Goal: Task Accomplishment & Management: Manage account settings

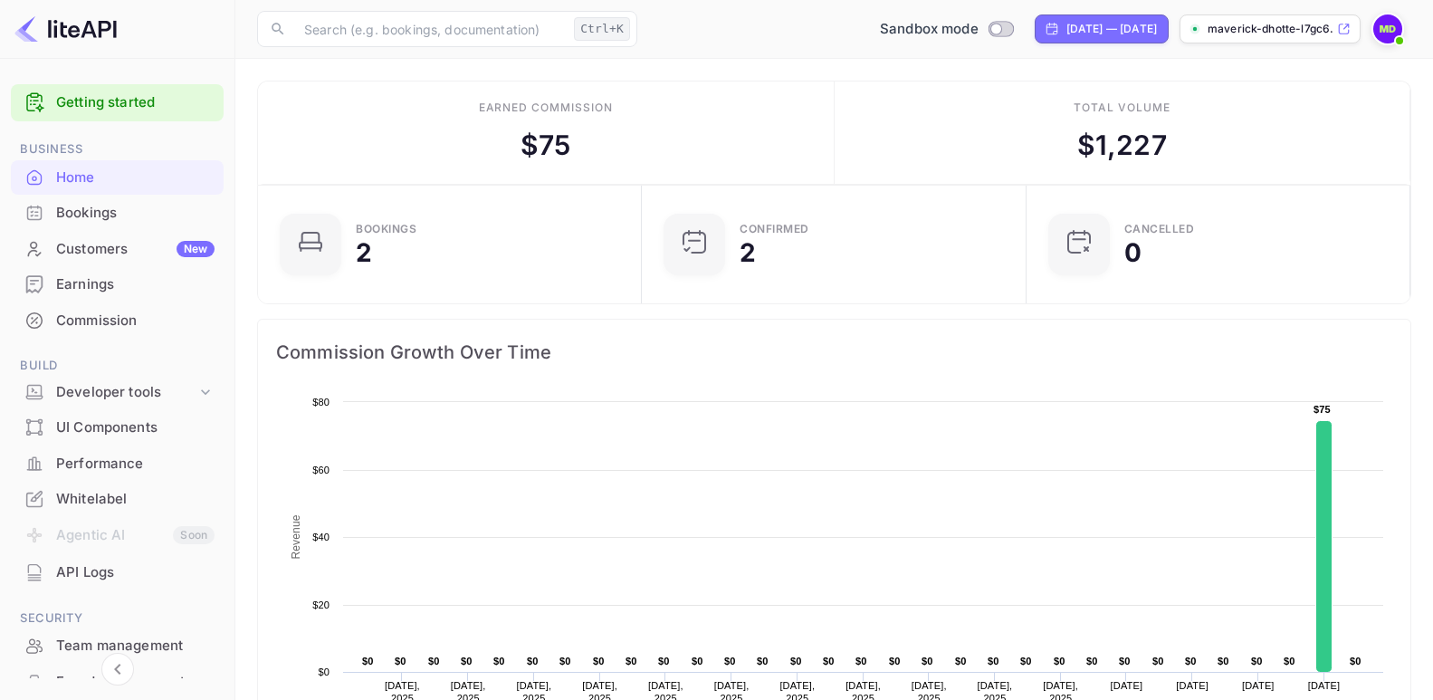
scroll to position [279, 359]
click at [133, 386] on div "Developer tools" at bounding box center [126, 392] width 140 height 21
click at [201, 389] on icon at bounding box center [205, 392] width 18 height 18
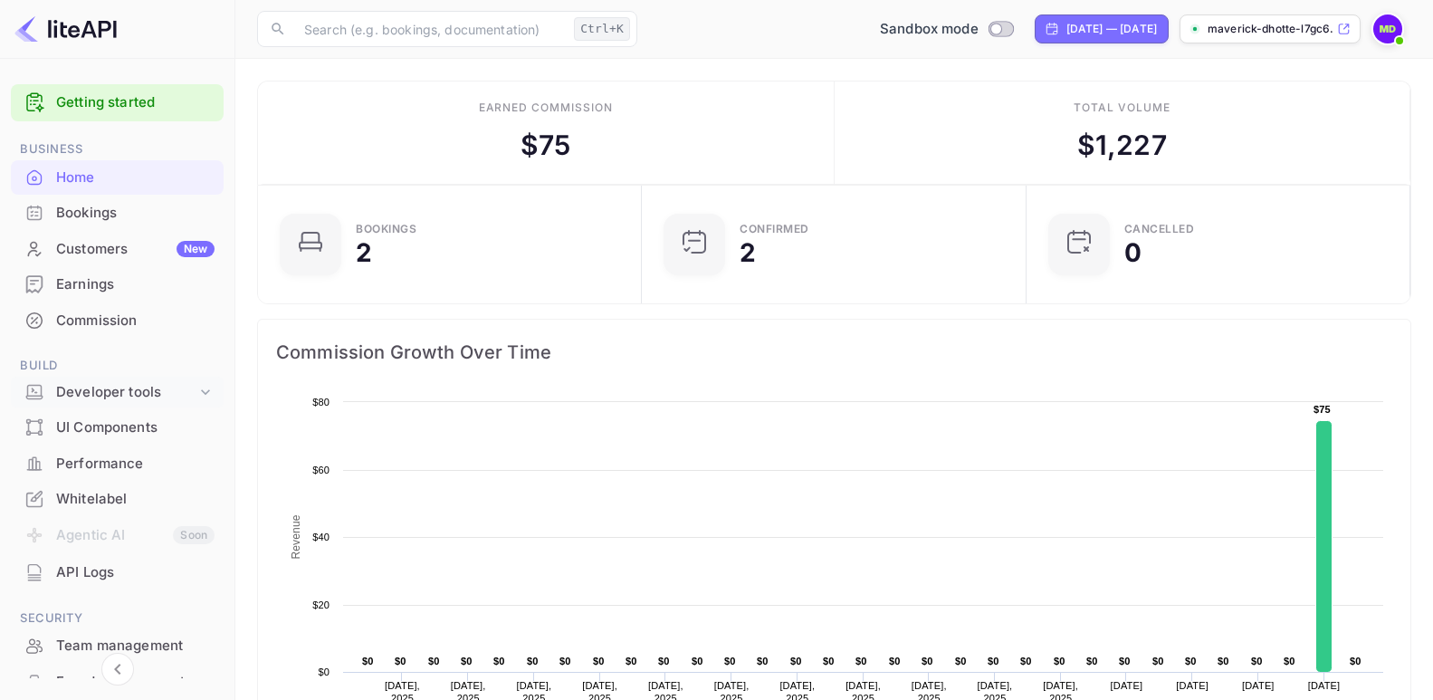
click at [159, 394] on div "Developer tools" at bounding box center [126, 392] width 140 height 21
click at [125, 397] on div "Developer tools" at bounding box center [126, 392] width 140 height 21
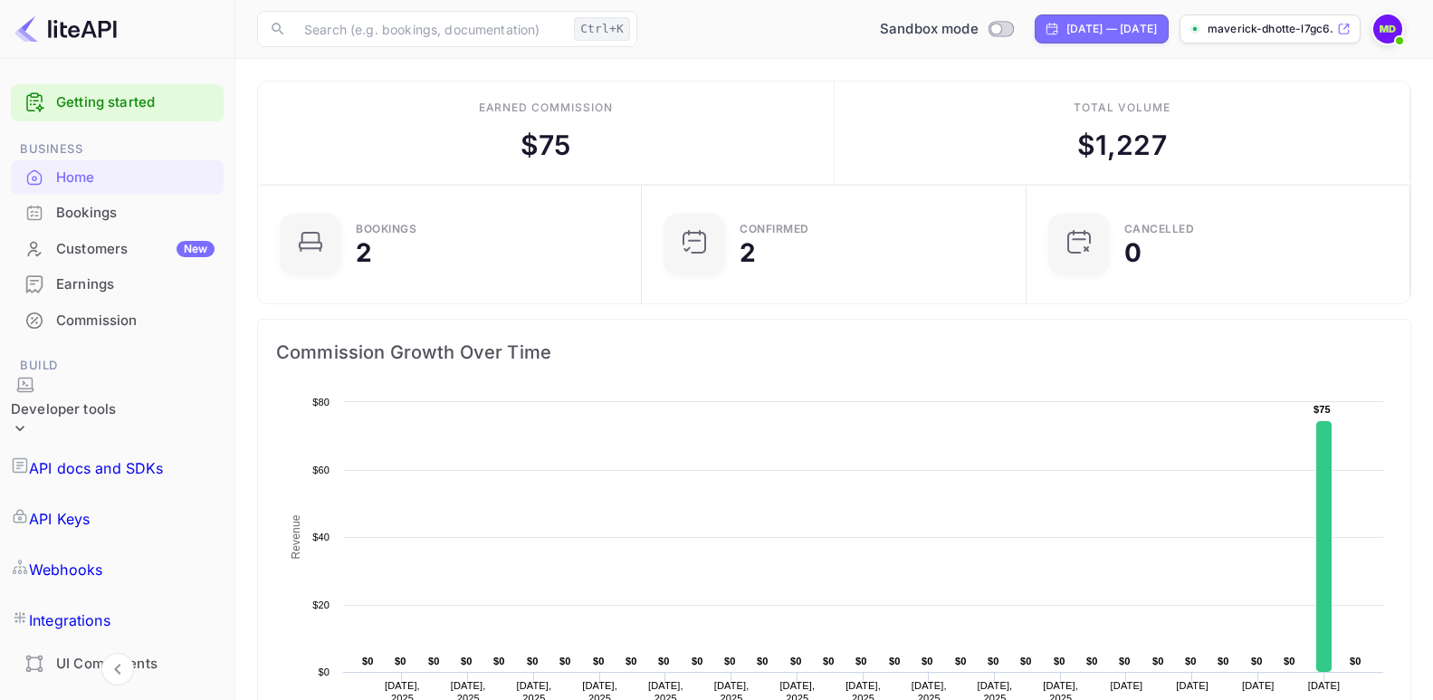
click at [86, 508] on p "API Keys" at bounding box center [59, 519] width 61 height 22
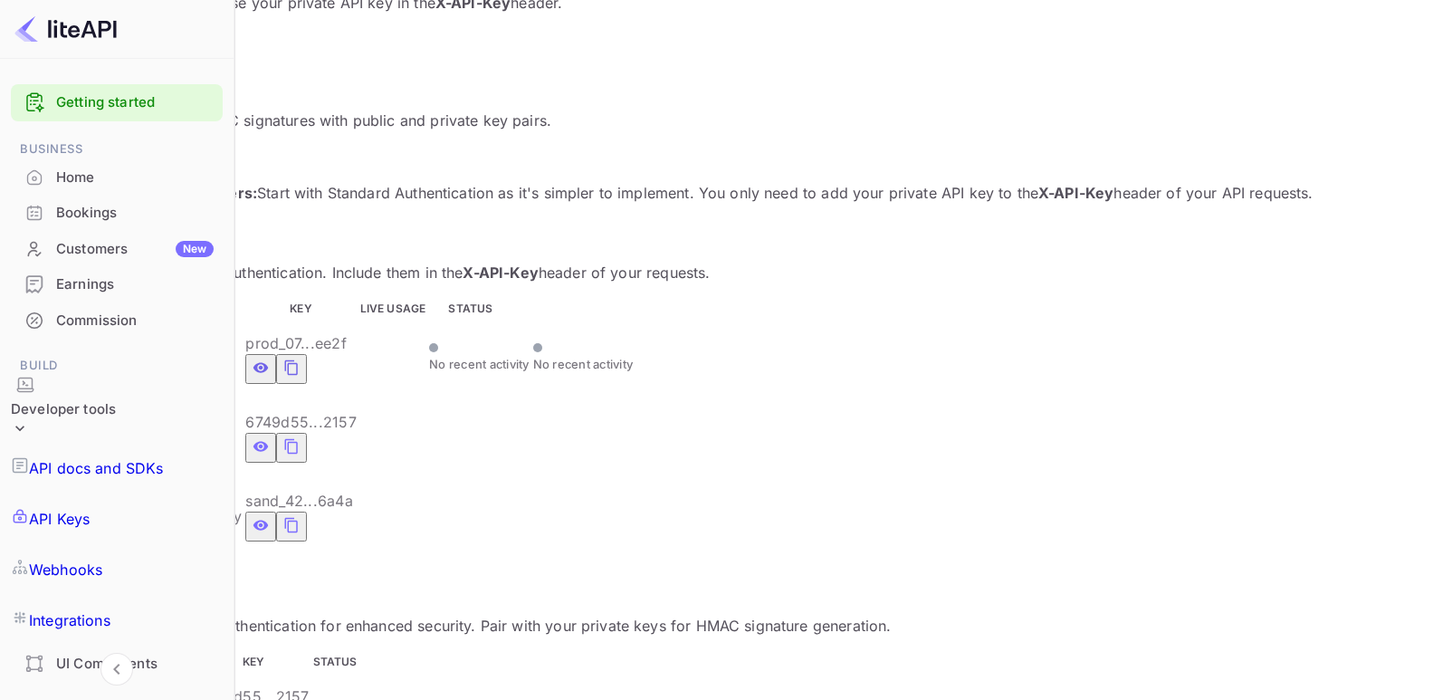
scroll to position [323, 0]
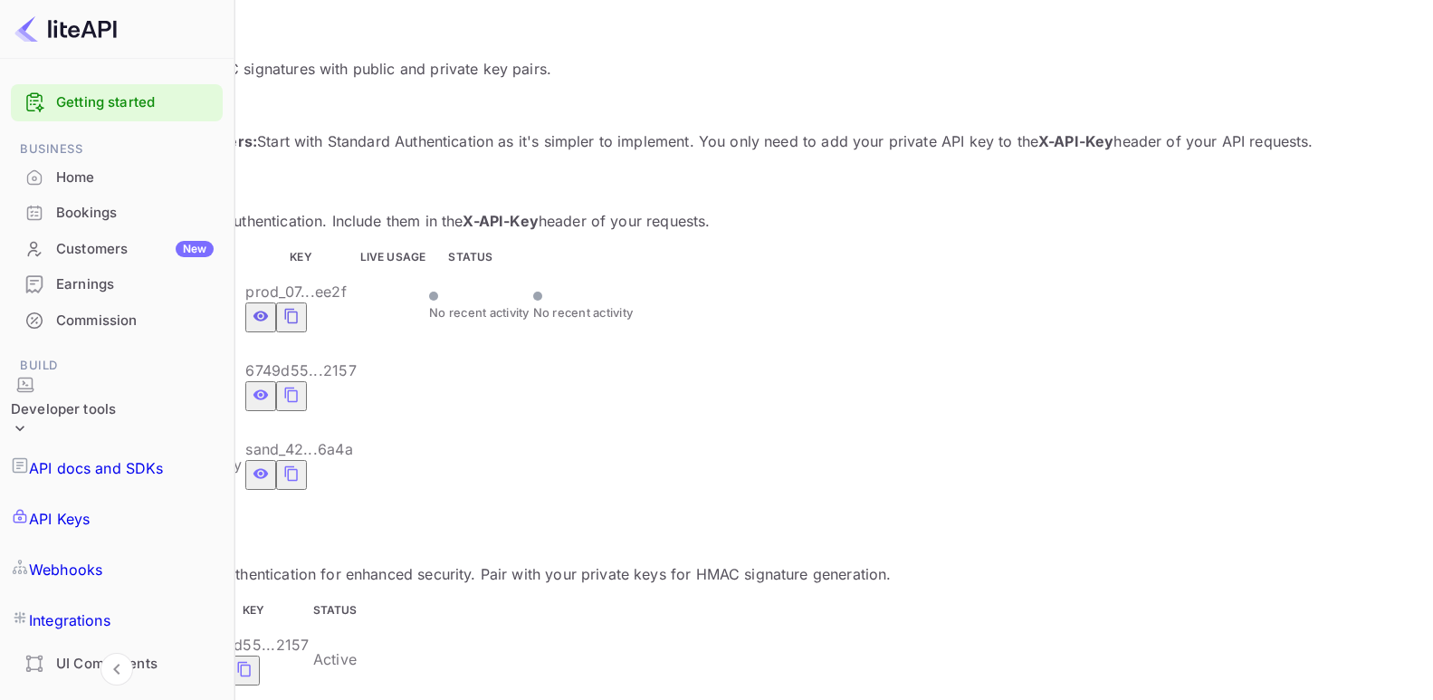
click at [298, 309] on icon "private api keys table" at bounding box center [291, 316] width 13 height 15
